Goal: Use online tool/utility: Utilize a website feature to perform a specific function

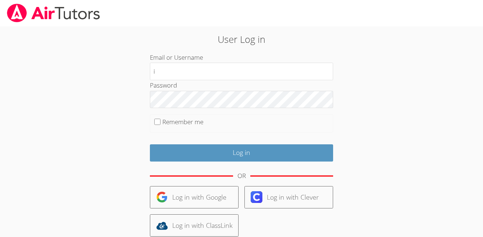
type input "i.archundia2@lodiusd.org"
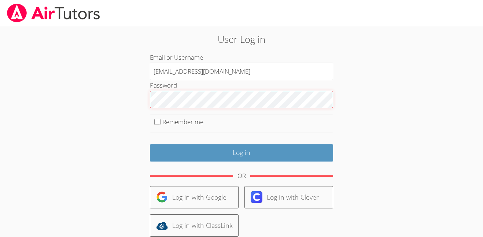
click at [150, 144] on input "Log in" at bounding box center [241, 152] width 183 height 17
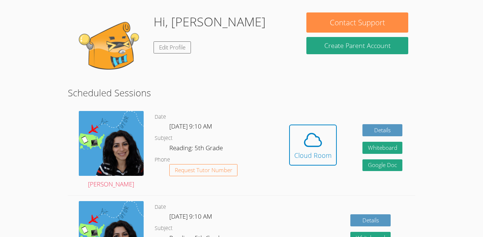
scroll to position [63, 0]
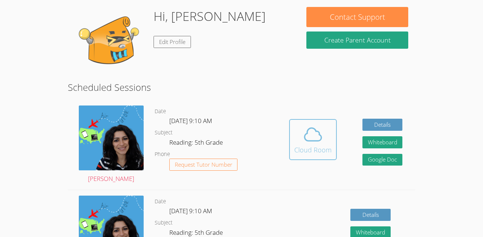
click at [314, 143] on icon at bounding box center [313, 134] width 21 height 21
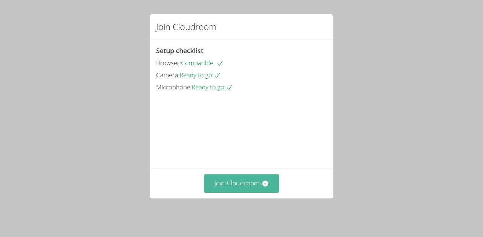
click at [262, 187] on icon at bounding box center [265, 183] width 7 height 7
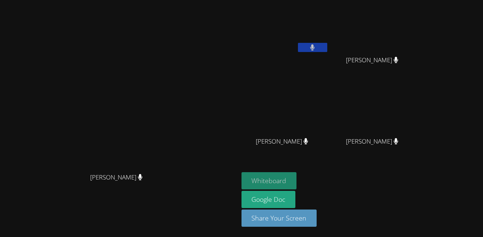
click at [297, 184] on button "Whiteboard" at bounding box center [268, 180] width 55 height 17
